Goal: Information Seeking & Learning: Learn about a topic

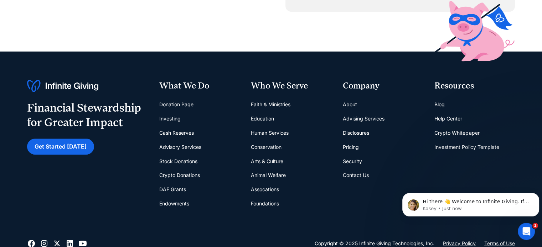
scroll to position [2723, 0]
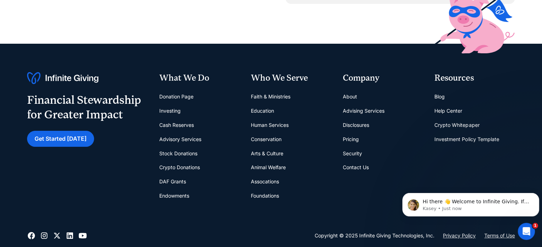
click at [258, 112] on link "Education" at bounding box center [262, 111] width 23 height 14
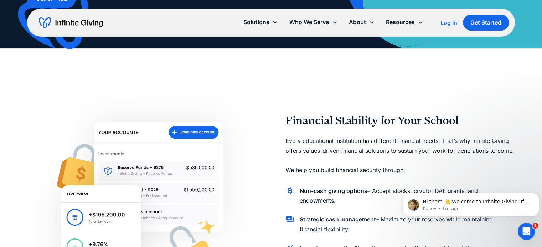
scroll to position [27, 0]
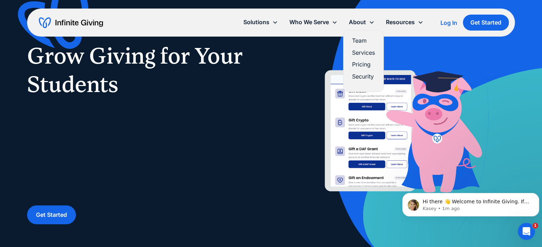
click at [364, 67] on link "Pricing" at bounding box center [363, 65] width 23 height 10
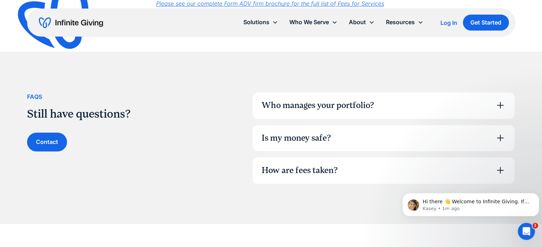
scroll to position [502, 0]
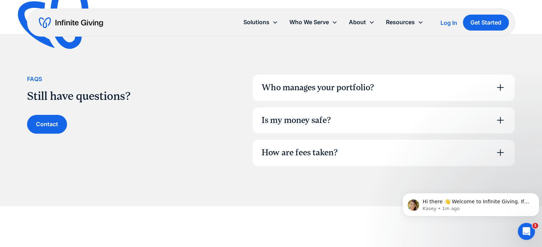
click at [395, 143] on div "How are fees taken?" at bounding box center [383, 153] width 262 height 26
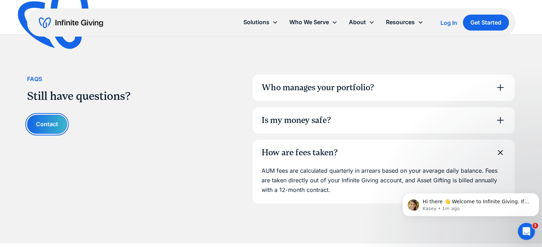
click at [49, 123] on link "Contact" at bounding box center [47, 124] width 40 height 19
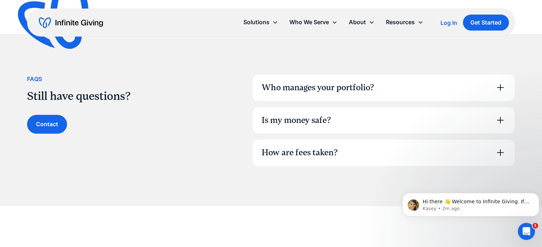
click at [473, 84] on div "Who manages your portfolio?" at bounding box center [383, 88] width 262 height 26
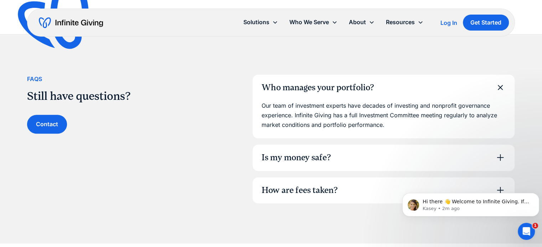
click at [473, 84] on div "Who manages your portfolio?" at bounding box center [383, 88] width 262 height 26
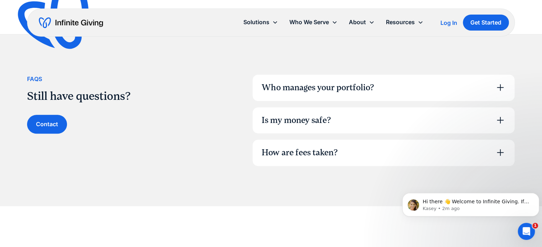
click at [440, 122] on div "Is my money safe?" at bounding box center [383, 121] width 262 height 26
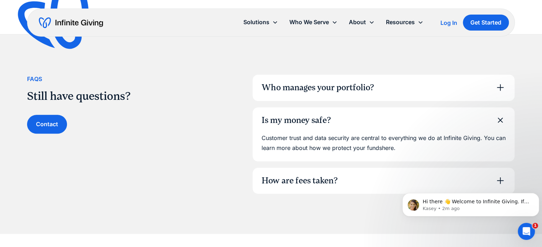
click at [440, 122] on div "Is my money safe?" at bounding box center [383, 121] width 262 height 26
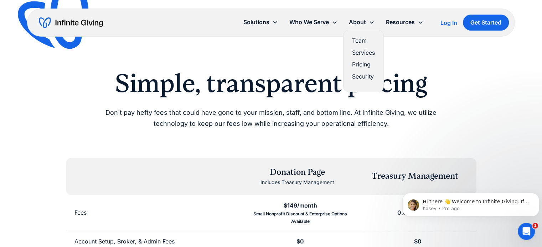
click at [363, 52] on link "Services" at bounding box center [363, 53] width 23 height 10
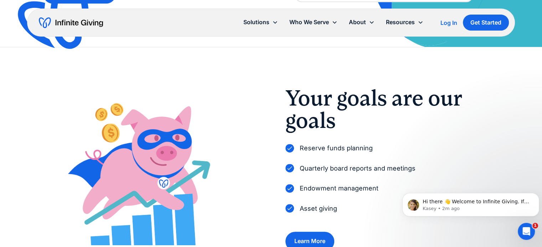
scroll to position [201, 0]
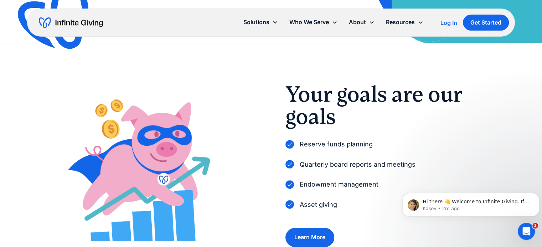
drag, startPoint x: 541, startPoint y: 53, endPoint x: 539, endPoint y: 66, distance: 13.2
click at [539, 66] on div "Your goals are our goals Reserve funds planning Quarterly board reports and mee…" at bounding box center [271, 165] width 542 height 244
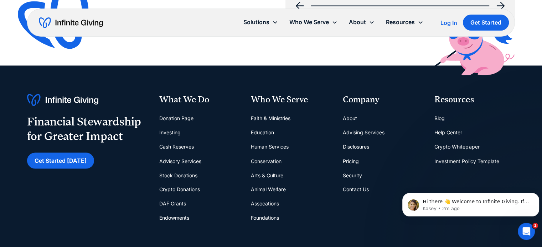
scroll to position [1199, 0]
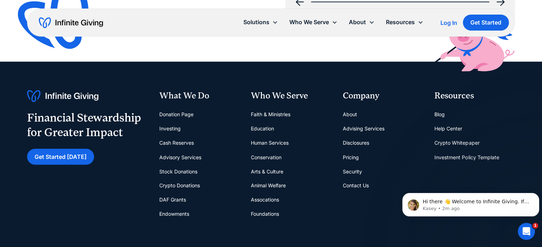
click at [349, 157] on link "Pricing" at bounding box center [351, 157] width 16 height 14
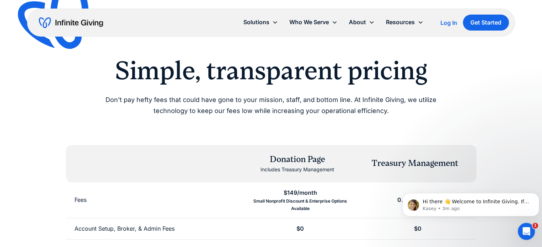
scroll to position [15, 0]
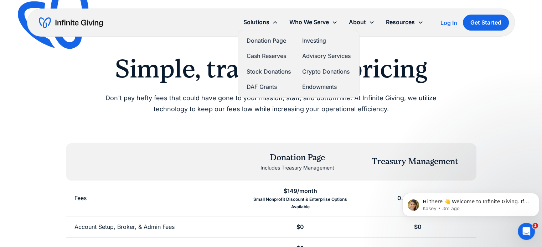
click at [273, 42] on link "Donation Page" at bounding box center [268, 41] width 44 height 10
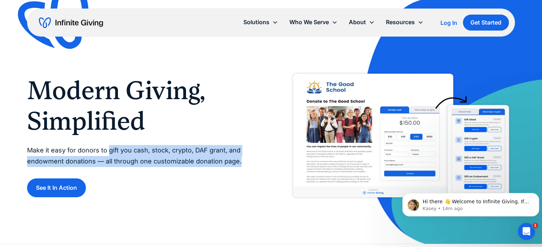
drag, startPoint x: 107, startPoint y: 149, endPoint x: 241, endPoint y: 165, distance: 134.4
click at [241, 165] on p "Make it easy for donors to gift you cash, stock, crypto, DAF grant, and endowme…" at bounding box center [141, 156] width 229 height 22
copy p "gift you cash, stock, crypto, DAF grant, and endowment donations — all through …"
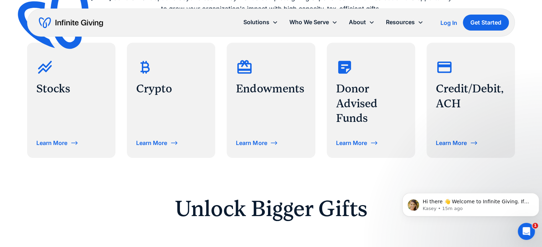
scroll to position [343, 0]
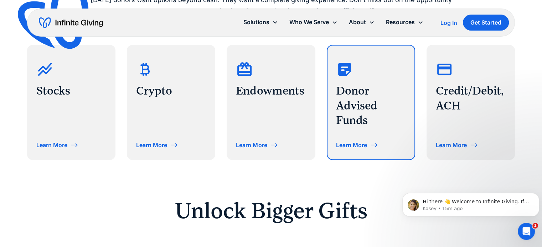
click at [350, 143] on div "Learn More" at bounding box center [351, 145] width 31 height 6
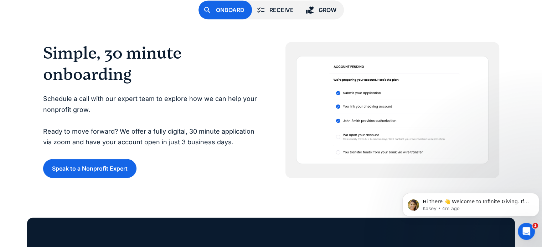
scroll to position [1540, 0]
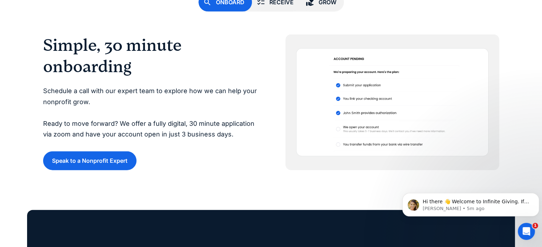
click at [541, 151] on div "Onboard Receive Grow Simple, 30 minute onboarding Schedule a call with our expe…" at bounding box center [271, 62] width 542 height 218
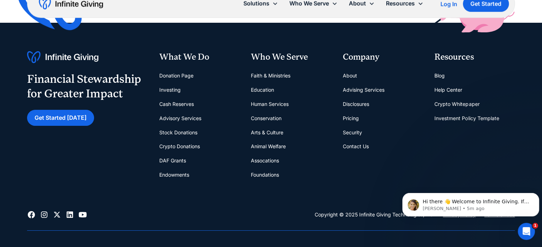
scroll to position [2740, 0]
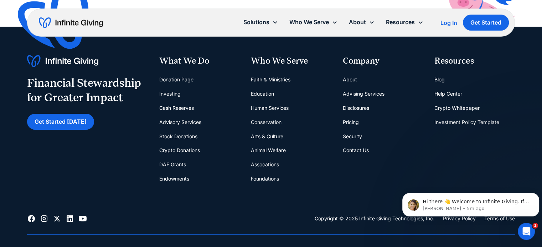
click at [177, 164] on link "DAF Grants" at bounding box center [172, 165] width 27 height 14
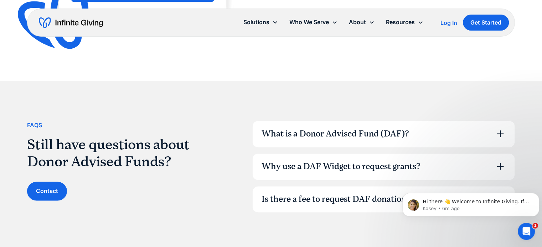
scroll to position [920, 0]
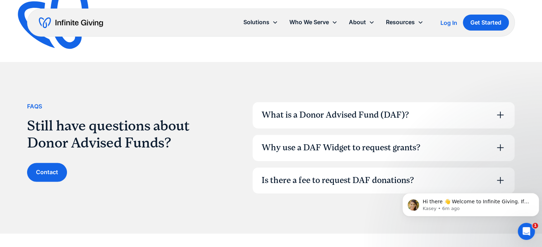
click at [444, 111] on div "What is a Donor Advised Fund (DAF)?" at bounding box center [383, 115] width 262 height 26
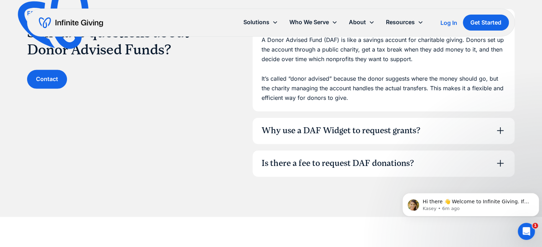
scroll to position [1023, 0]
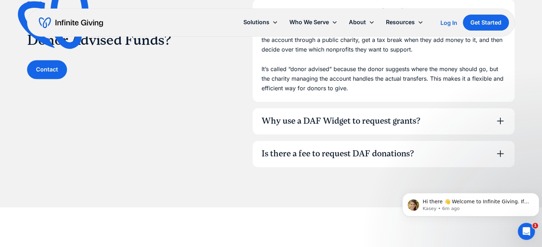
click at [411, 124] on div "Why use a DAF Widget to request grants?" at bounding box center [340, 121] width 159 height 12
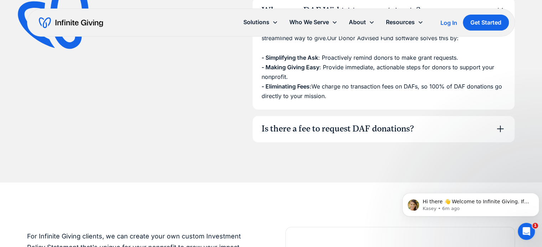
scroll to position [1159, 0]
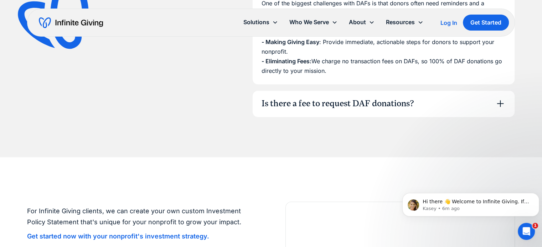
click at [362, 106] on div "Is there a fee to request DAF donations?" at bounding box center [337, 104] width 152 height 12
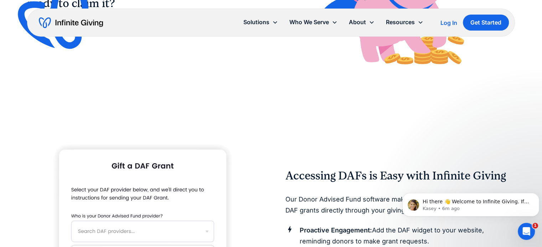
scroll to position [0, 0]
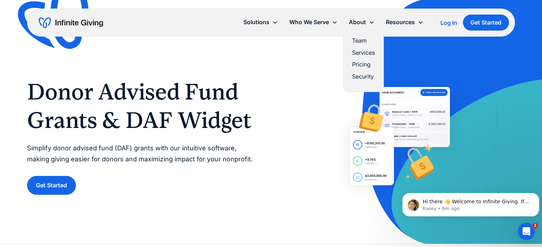
click at [364, 23] on div "About" at bounding box center [357, 22] width 17 height 10
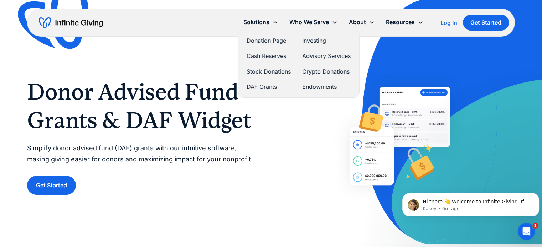
click at [261, 22] on div "Solutions" at bounding box center [256, 22] width 26 height 10
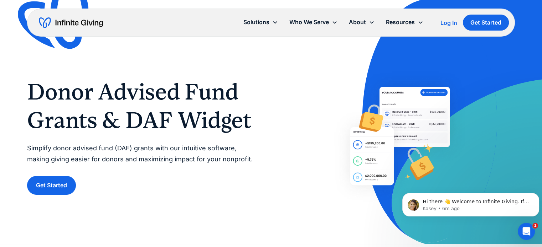
click at [261, 22] on div "Solutions" at bounding box center [256, 22] width 26 height 10
click at [90, 21] on img "home" at bounding box center [71, 22] width 64 height 11
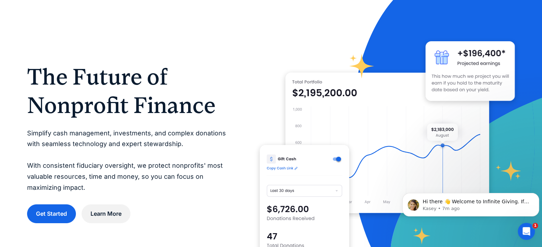
scroll to position [36, 0]
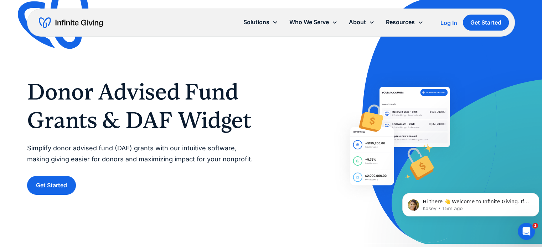
click at [73, 16] on div "Solutions Donation Page Investing Cash Reserves Advisory Services Stock Donatio…" at bounding box center [270, 23] width 487 height 28
click at [94, 23] on img "home" at bounding box center [71, 22] width 64 height 11
